Goal: Find specific page/section: Find specific page/section

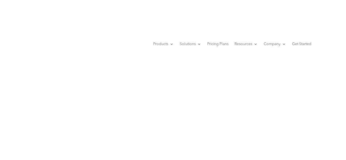
scroll to position [29, 0]
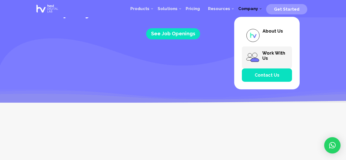
click at [259, 56] on img at bounding box center [253, 58] width 14 height 14
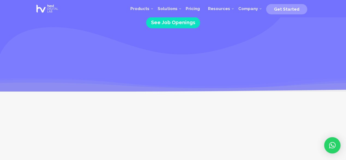
scroll to position [32, 0]
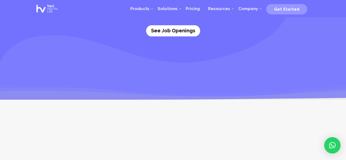
click at [173, 33] on link "See Job Openings" at bounding box center [173, 30] width 54 height 11
